Goal: Information Seeking & Learning: Learn about a topic

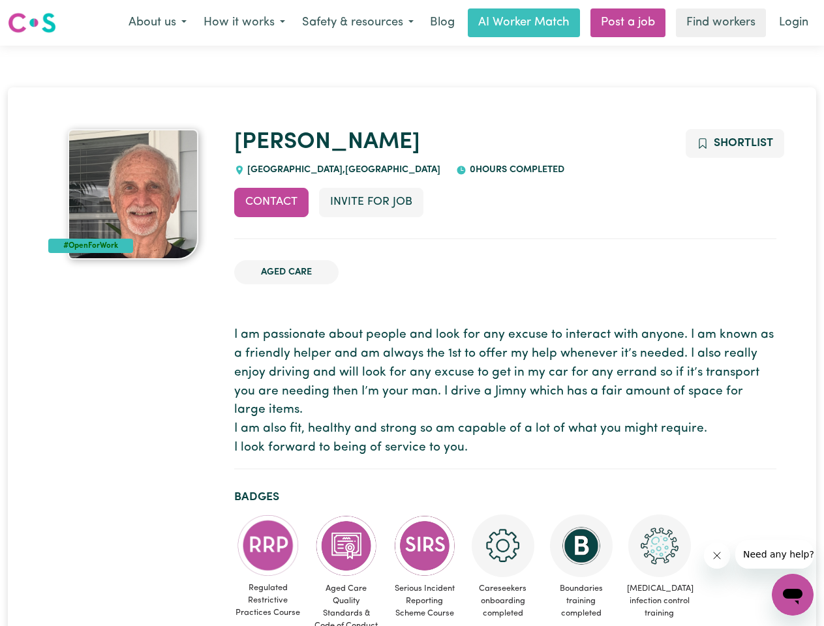
click at [157, 23] on button "About us" at bounding box center [157, 22] width 75 height 27
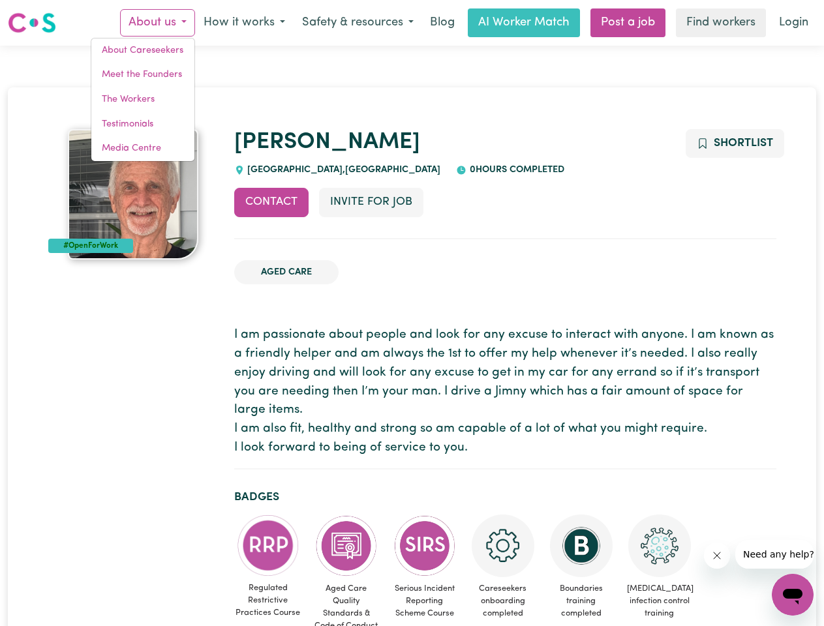
click at [243, 23] on button "How it works" at bounding box center [244, 22] width 98 height 27
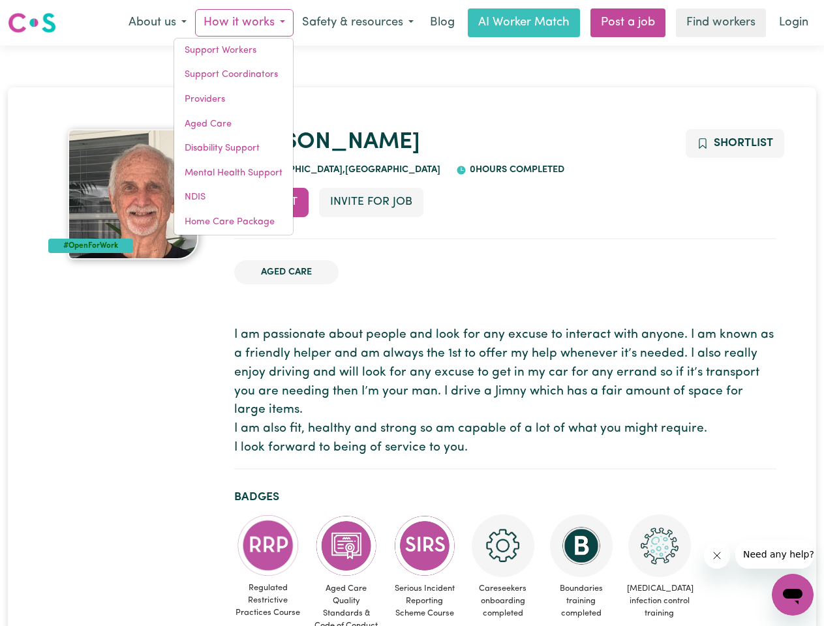
click at [357, 23] on button "Safety & resources" at bounding box center [357, 22] width 128 height 27
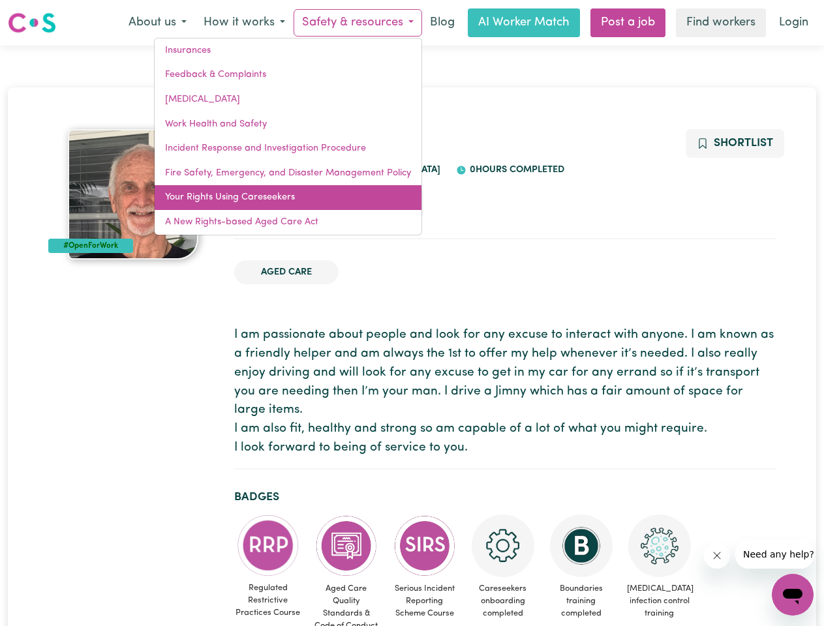
click at [271, 202] on link "Your Rights Using Careseekers" at bounding box center [288, 197] width 267 height 25
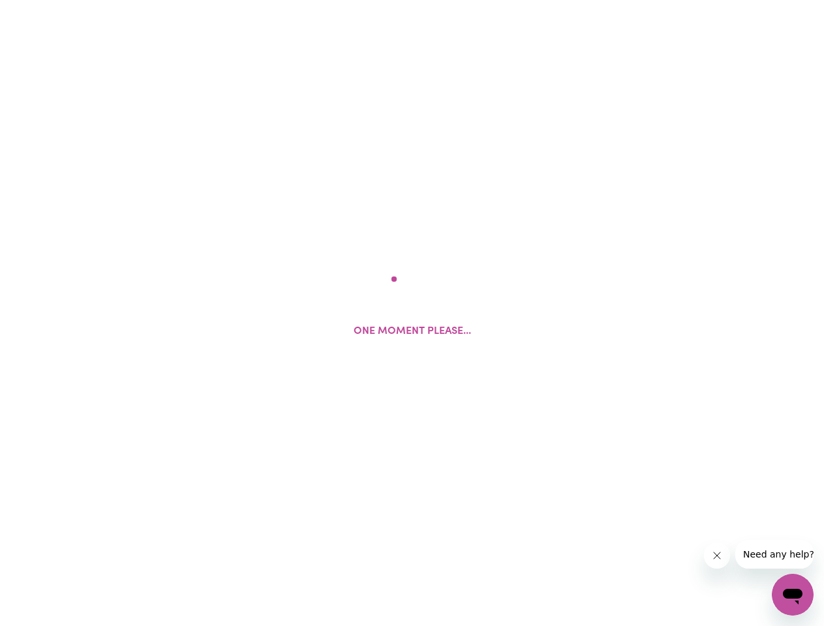
click at [370, 0] on html "One moment please..." at bounding box center [412, 0] width 824 height 0
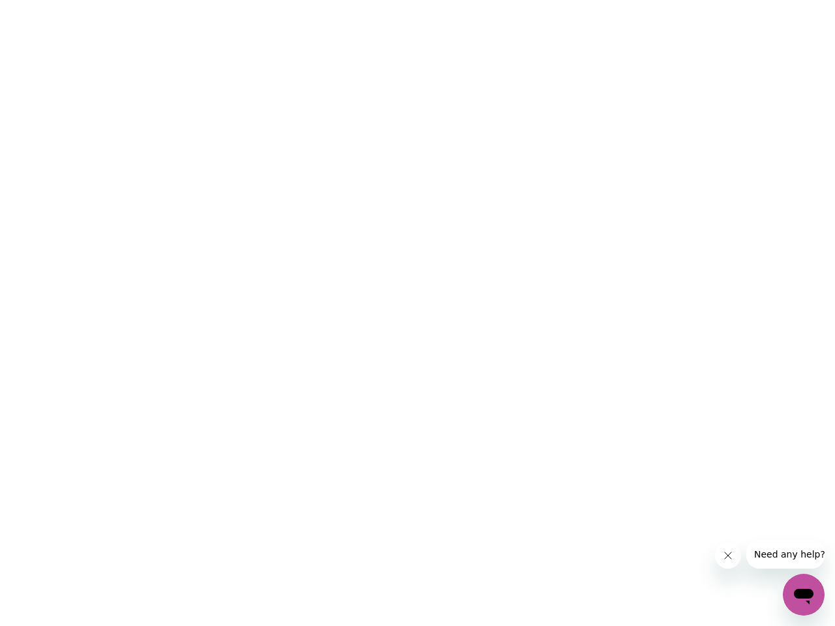
click at [734, 0] on html at bounding box center [417, 0] width 835 height 0
click at [268, 0] on html at bounding box center [417, 0] width 835 height 0
click at [346, 0] on html at bounding box center [417, 0] width 835 height 0
